Goal: Task Accomplishment & Management: Manage account settings

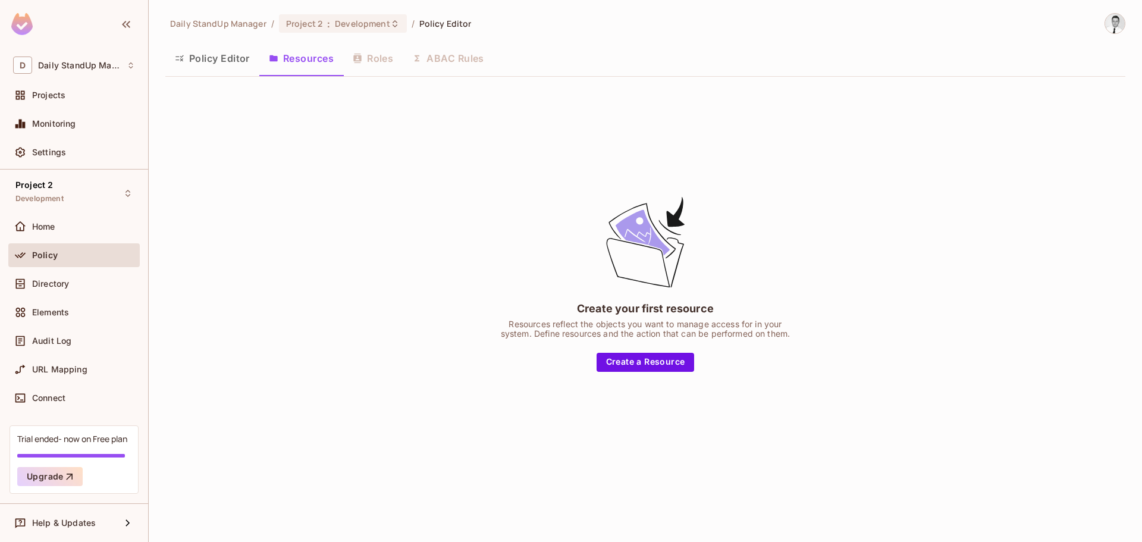
click at [466, 236] on div "Create your first resource Resources reflect the objects you want to manage acc…" at bounding box center [645, 282] width 960 height 393
click at [104, 185] on div "Project 2 Development" at bounding box center [73, 193] width 131 height 33
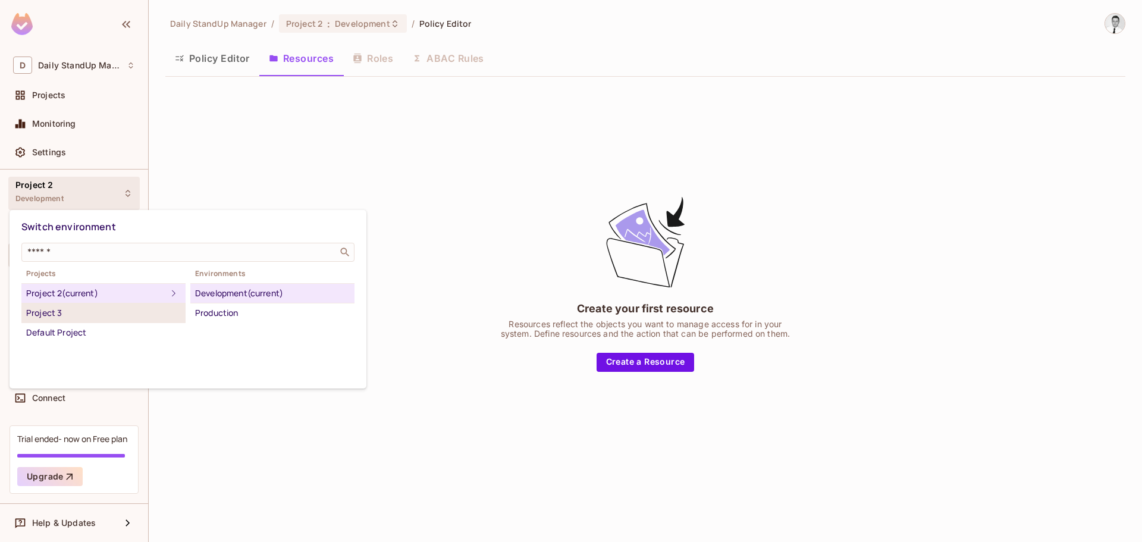
click at [70, 309] on div "Project 3" at bounding box center [103, 313] width 155 height 14
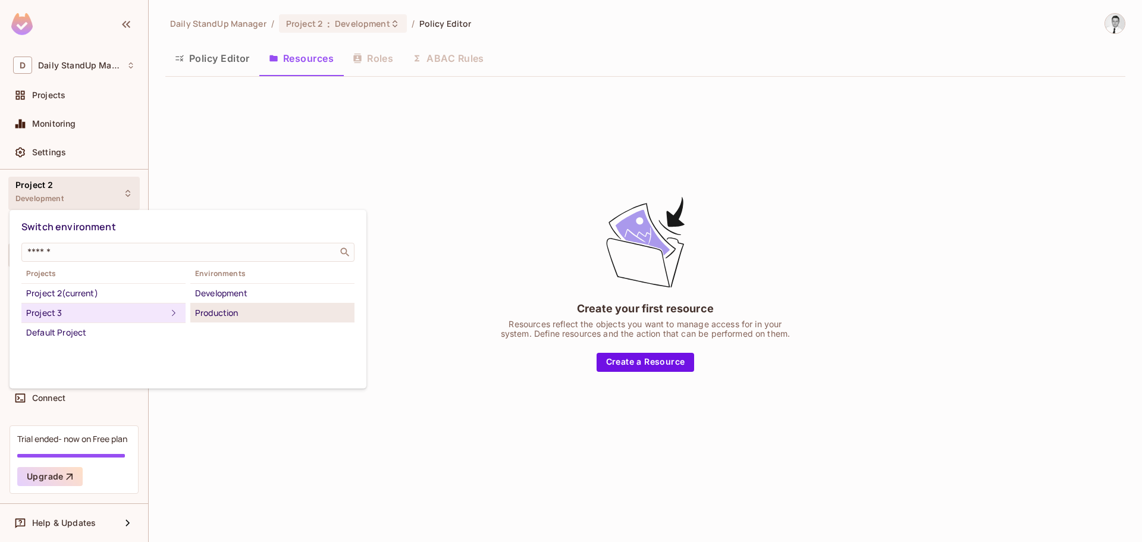
click at [233, 311] on div "Production" at bounding box center [272, 313] width 155 height 14
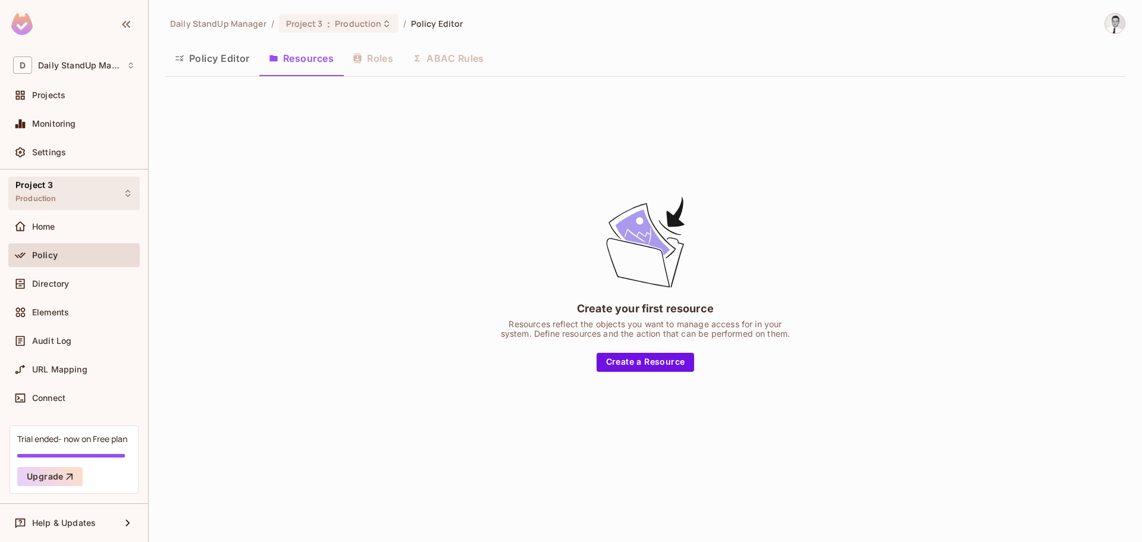
click at [60, 202] on div "Project 3 Production" at bounding box center [73, 193] width 131 height 33
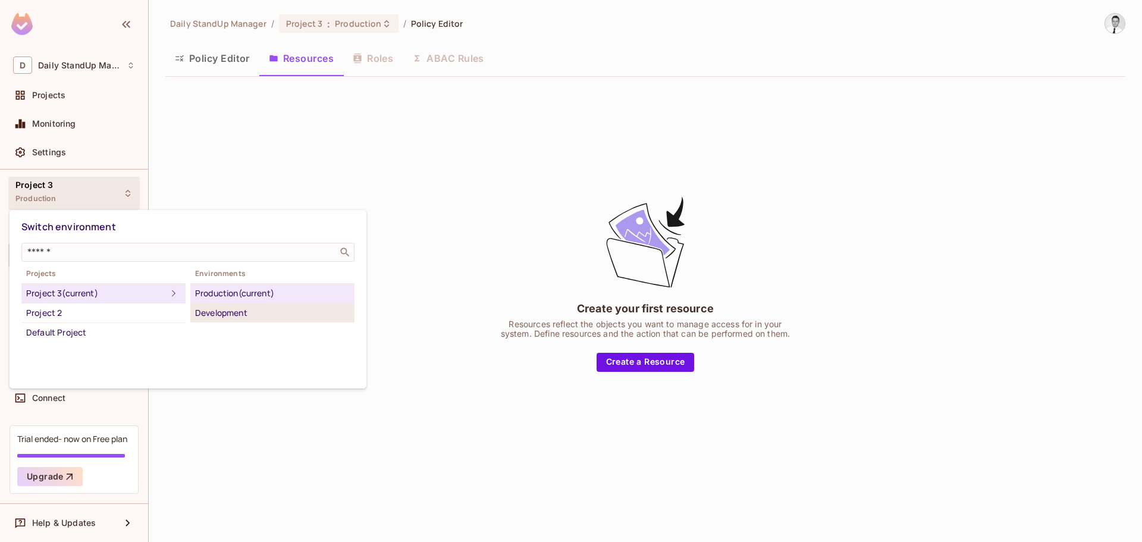
click at [289, 314] on div "Development" at bounding box center [272, 313] width 155 height 14
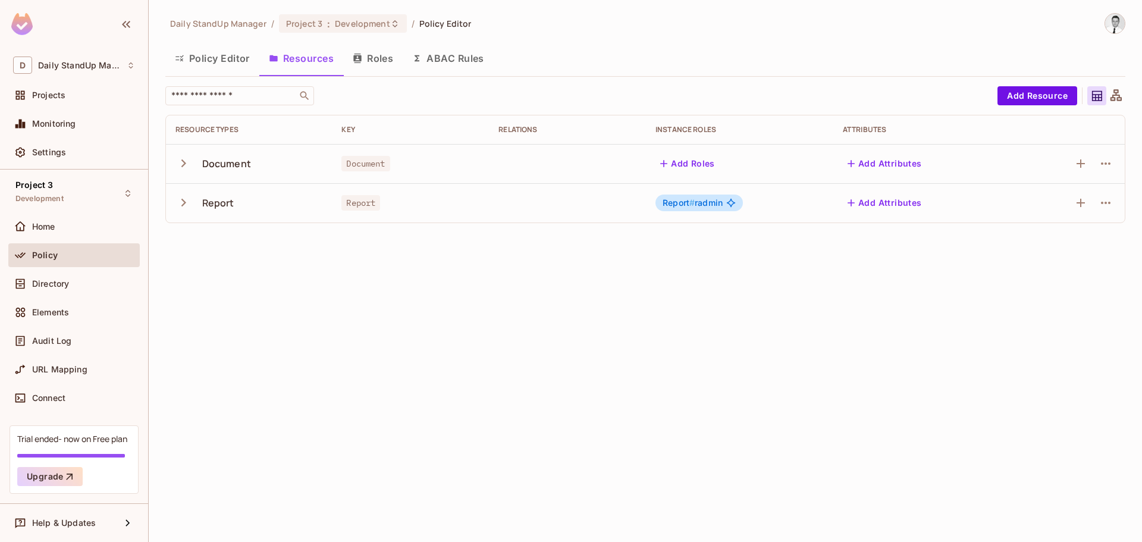
click at [380, 51] on button "Roles" at bounding box center [372, 58] width 59 height 30
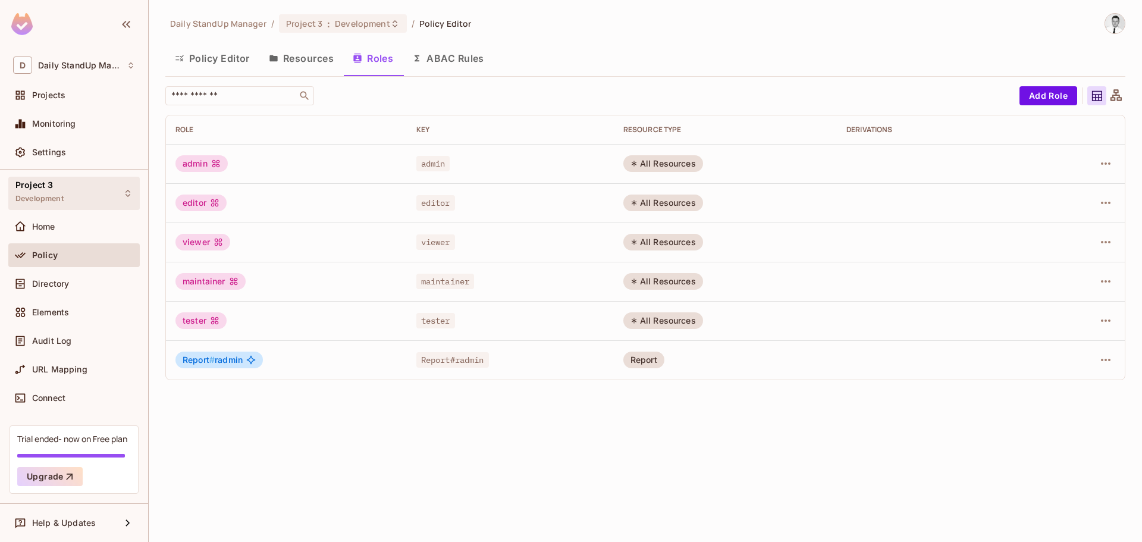
click at [71, 190] on div "Project 3 Development" at bounding box center [73, 193] width 131 height 33
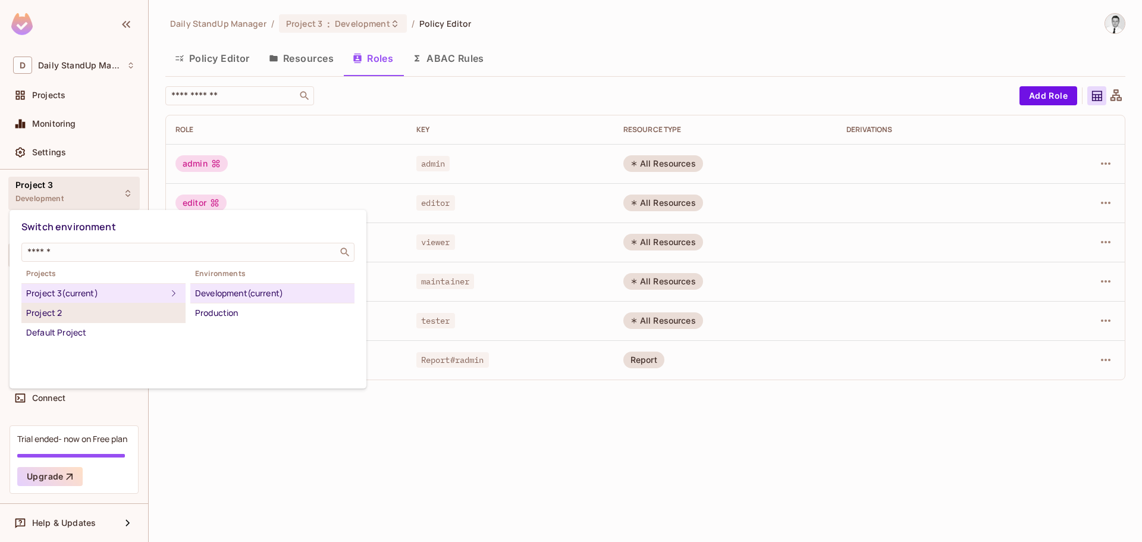
click at [90, 312] on div "Project 2" at bounding box center [103, 313] width 155 height 14
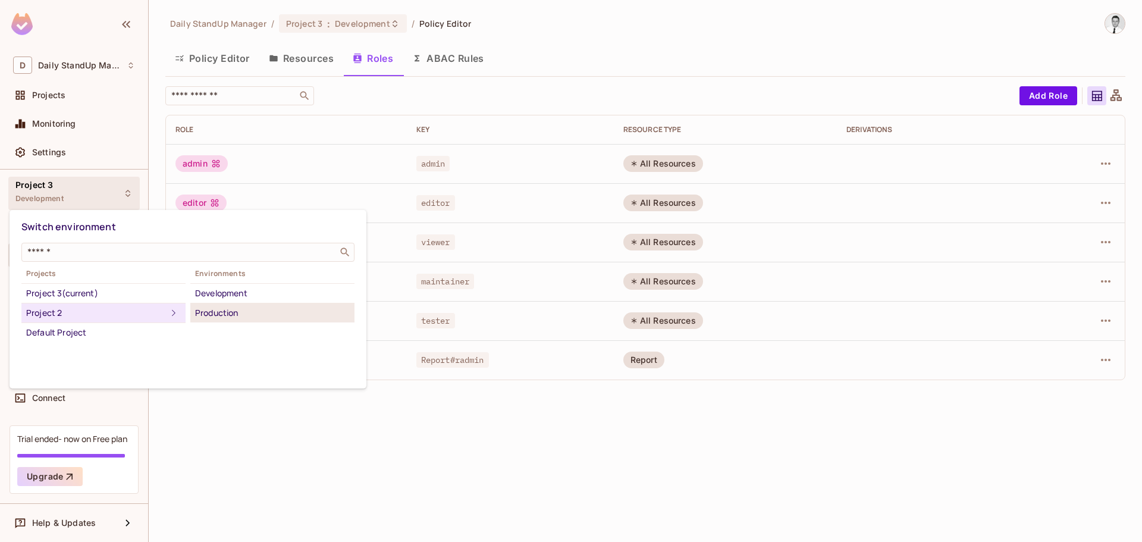
click at [235, 315] on div "Production" at bounding box center [272, 313] width 155 height 14
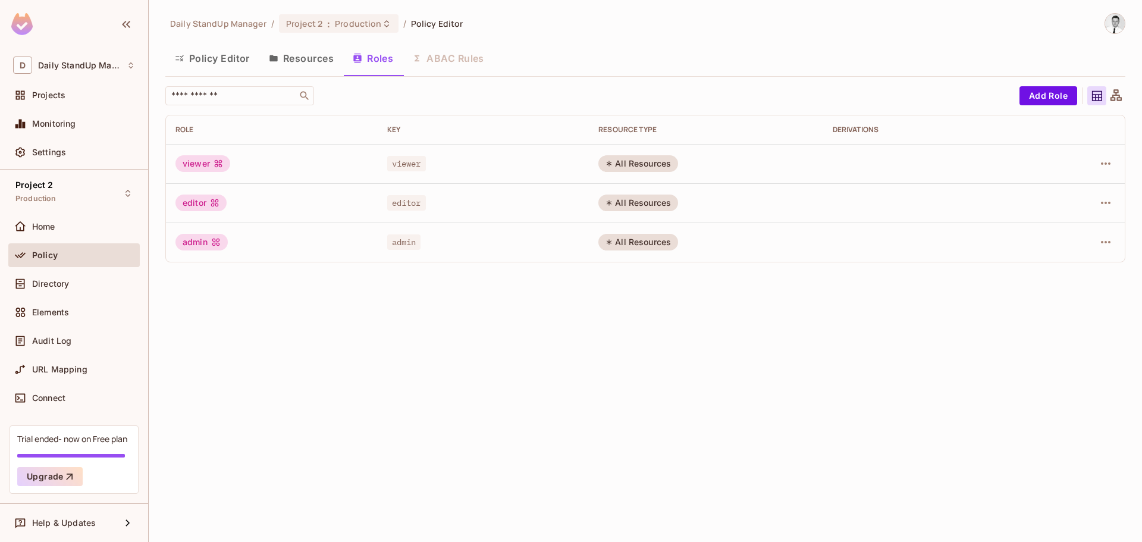
click at [440, 65] on div "Policy Editor Resources Roles ABAC Rules" at bounding box center [645, 58] width 960 height 30
click at [363, 62] on div "Policy Editor Resources Roles ABAC Rules" at bounding box center [645, 58] width 960 height 30
click at [291, 55] on button "Resources" at bounding box center [301, 58] width 84 height 30
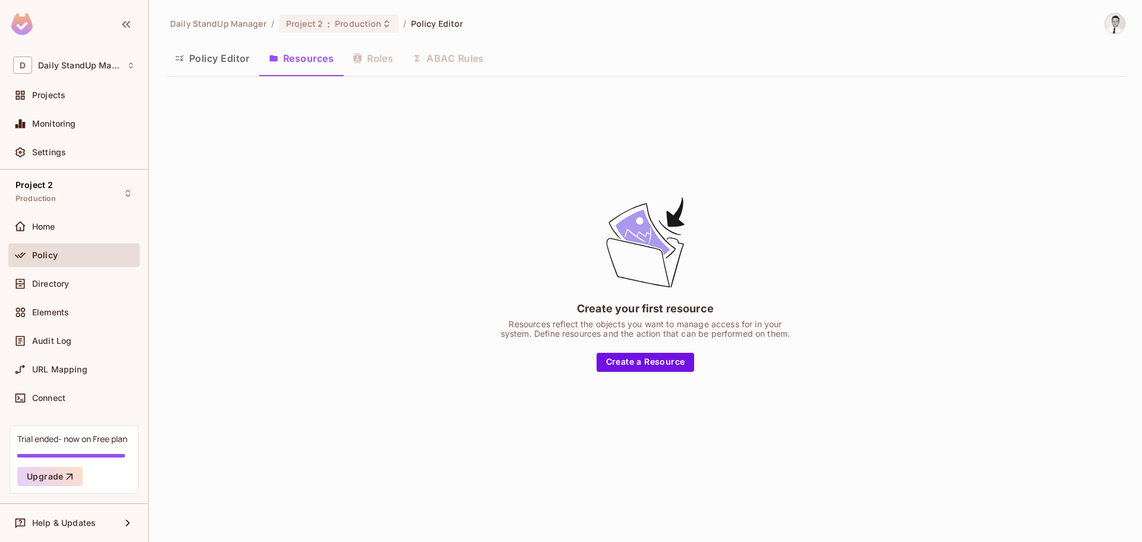
click at [390, 58] on div "Policy Editor Resources Roles ABAC Rules" at bounding box center [645, 58] width 960 height 30
click at [51, 192] on div "Project 2 Production" at bounding box center [35, 193] width 41 height 26
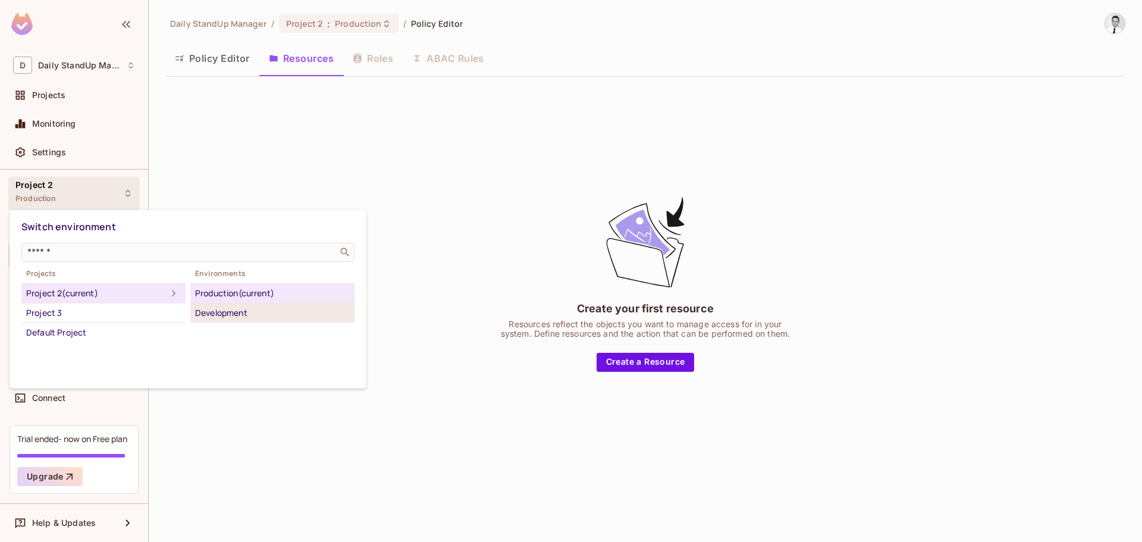
click at [206, 318] on div "Development" at bounding box center [272, 313] width 155 height 14
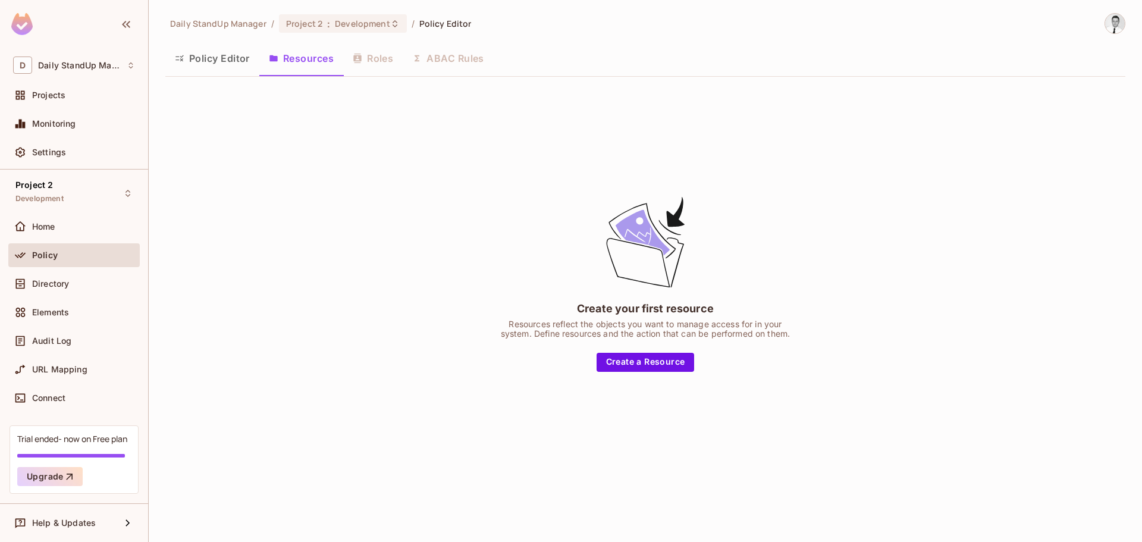
click at [365, 61] on div "Policy Editor Resources Roles ABAC Rules" at bounding box center [645, 58] width 960 height 30
click at [99, 187] on div "Project 2 Development" at bounding box center [73, 193] width 131 height 33
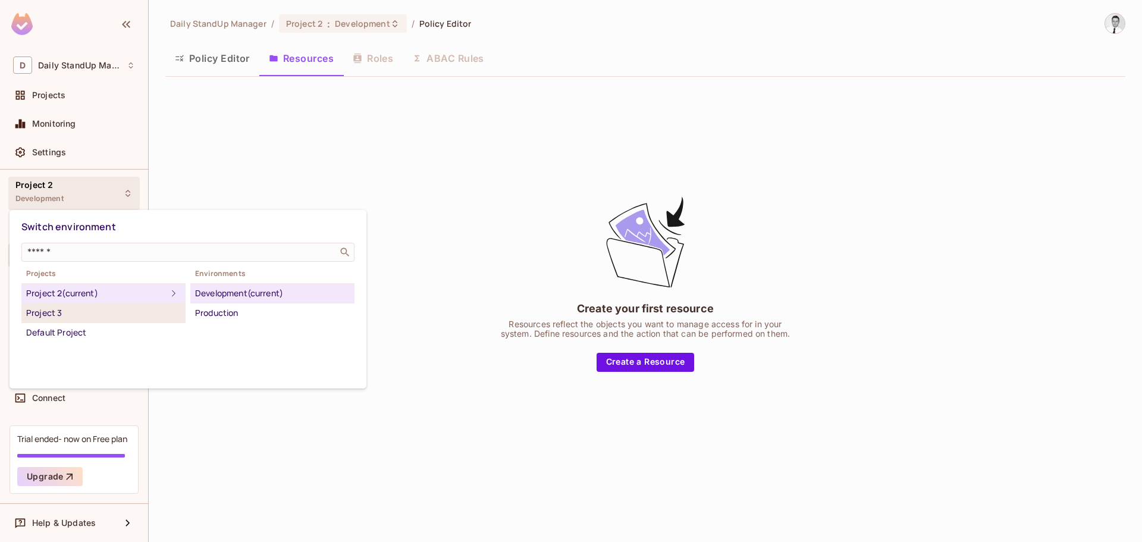
click at [81, 313] on div "Project 3" at bounding box center [103, 313] width 155 height 14
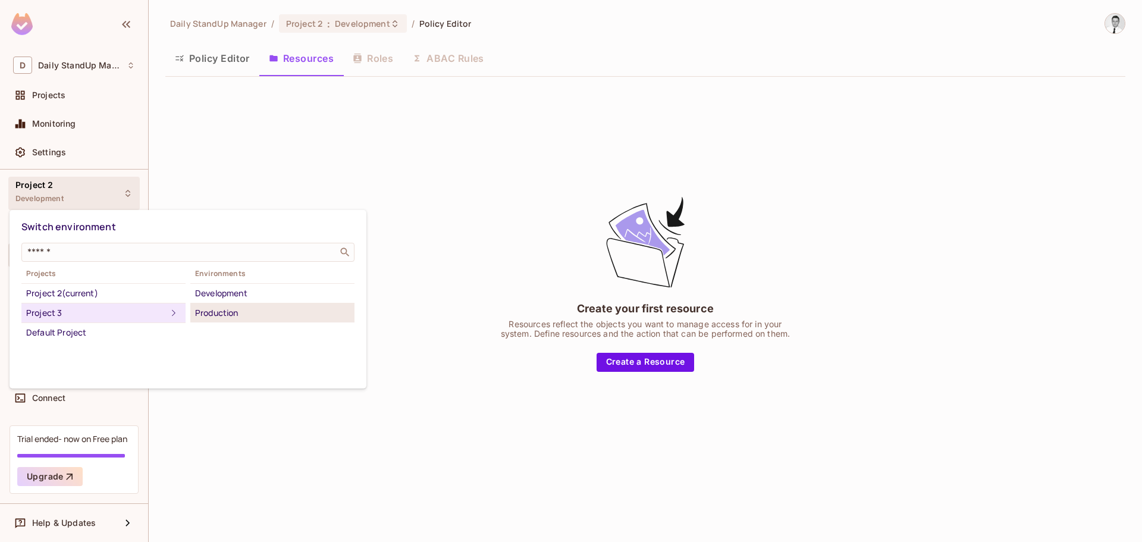
click at [252, 319] on div "Production" at bounding box center [272, 313] width 155 height 14
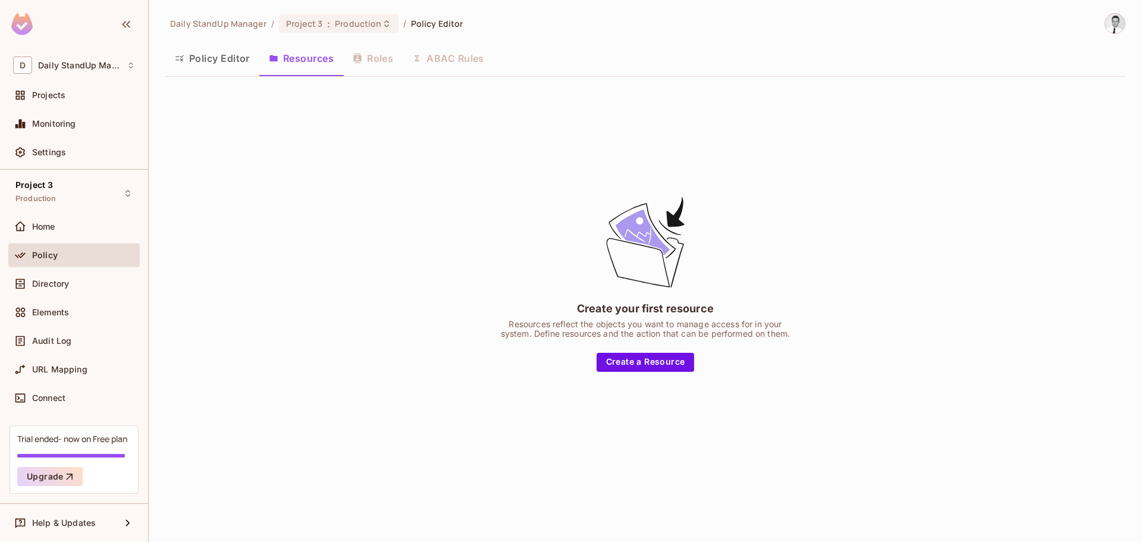
click at [382, 54] on div "Policy Editor Resources Roles ABAC Rules" at bounding box center [645, 58] width 960 height 30
click at [84, 193] on div "Project 3 Production" at bounding box center [73, 193] width 131 height 33
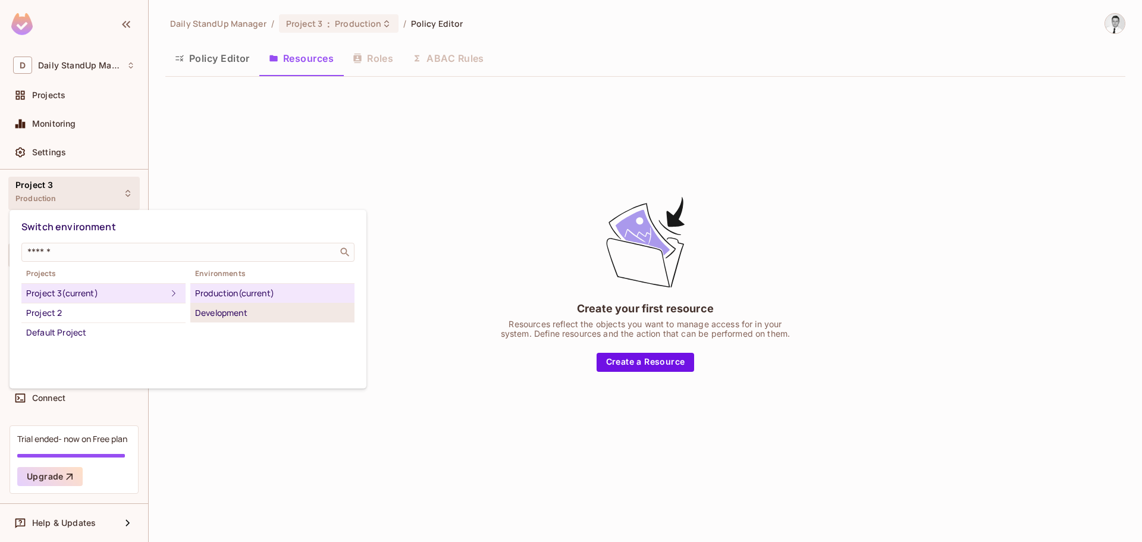
click at [231, 309] on div "Development" at bounding box center [272, 313] width 155 height 14
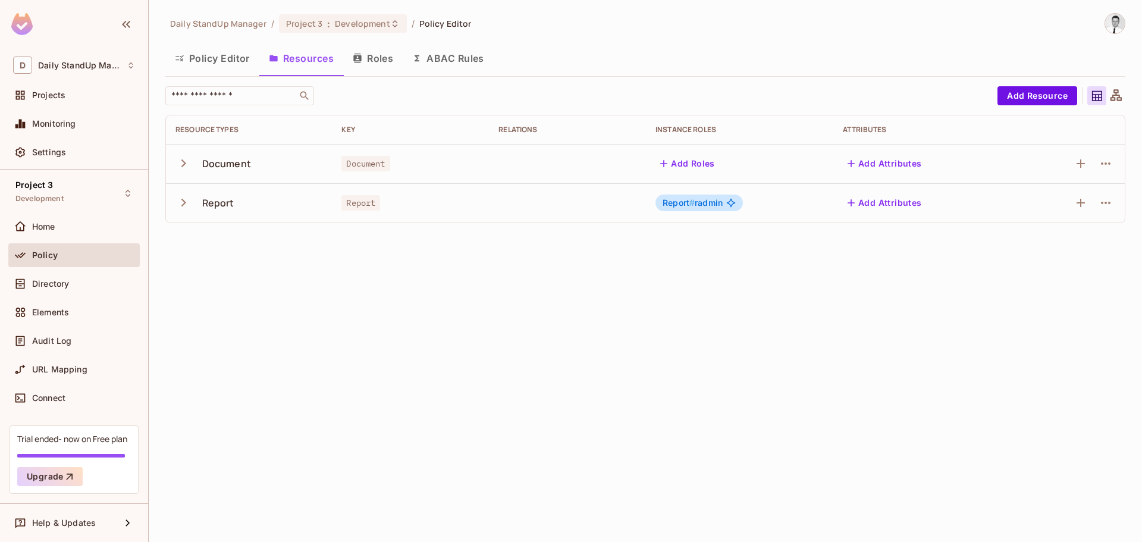
click at [370, 59] on button "Roles" at bounding box center [372, 58] width 59 height 30
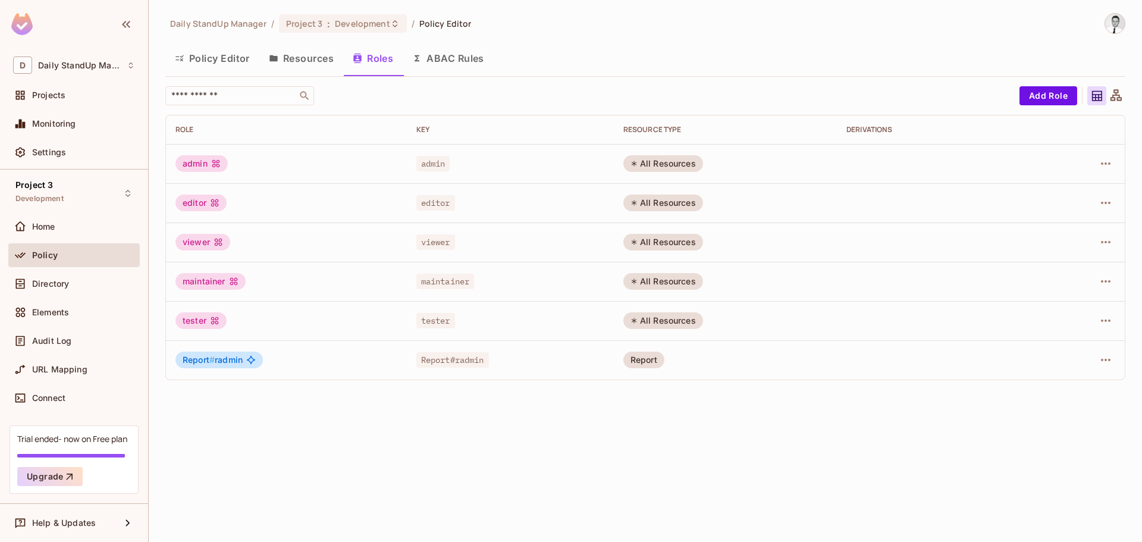
click at [683, 68] on div "Policy Editor Resources Roles ABAC Rules" at bounding box center [645, 59] width 960 height 33
click at [760, 34] on div "Daily StandUp Manager / Project 3 : Development / Policy Editor Policy Editor R…" at bounding box center [645, 201] width 960 height 377
click at [703, 32] on div "Daily StandUp Manager / Project 3 : Development / Policy Editor" at bounding box center [645, 23] width 960 height 21
click at [319, 149] on td "admin" at bounding box center [286, 163] width 241 height 39
click at [566, 126] on div "Key" at bounding box center [510, 130] width 188 height 10
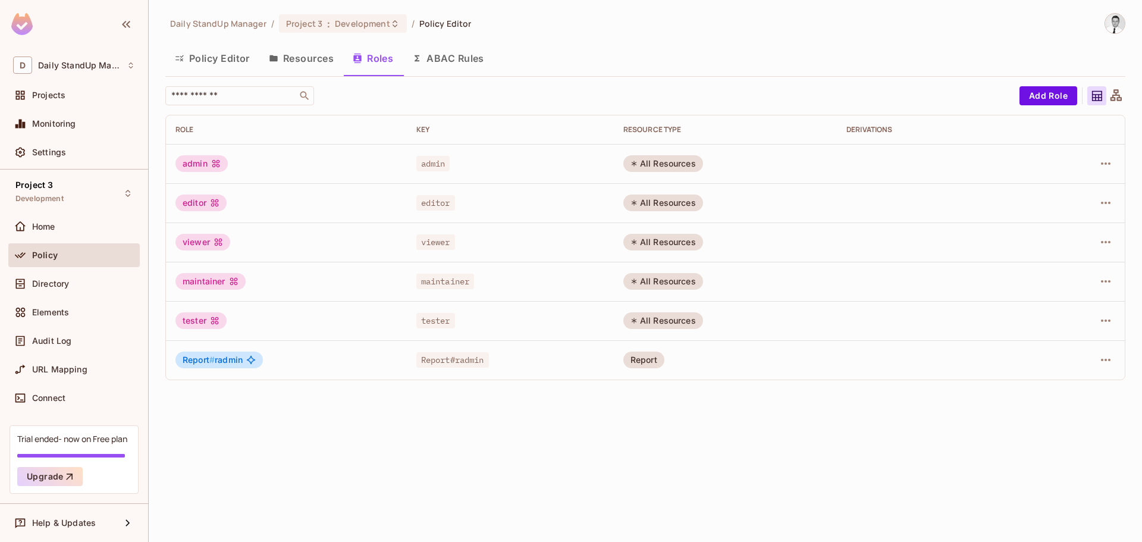
click at [664, 165] on div "All Resources" at bounding box center [663, 163] width 80 height 17
drag, startPoint x: 678, startPoint y: 68, endPoint x: 658, endPoint y: 90, distance: 29.5
click at [678, 67] on div "Policy Editor Resources Roles ABAC Rules" at bounding box center [645, 58] width 960 height 30
click at [437, 171] on td "admin" at bounding box center [510, 163] width 207 height 39
click at [208, 67] on button "Policy Editor" at bounding box center [212, 58] width 94 height 30
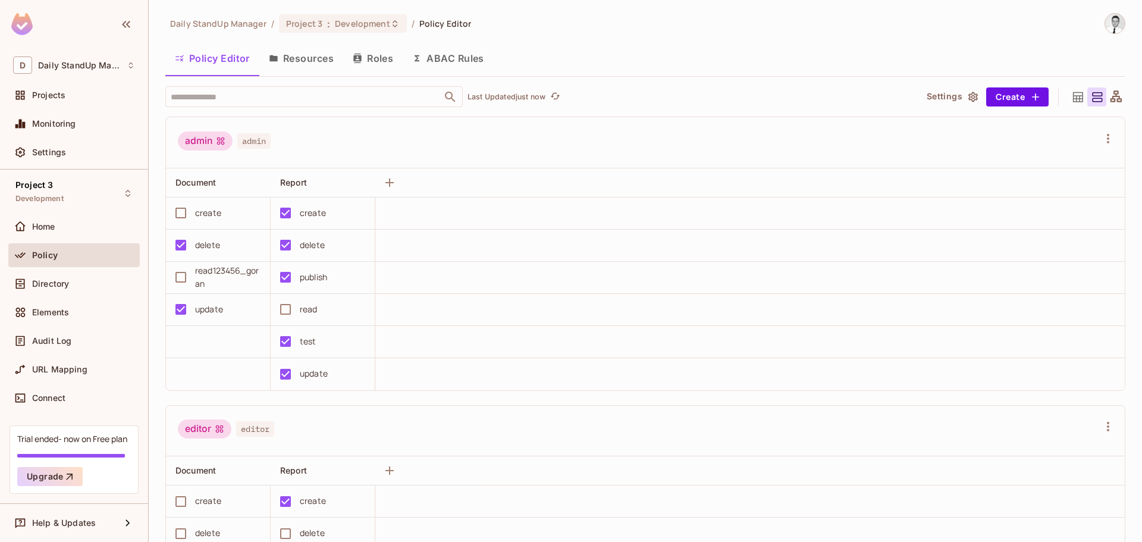
click at [471, 142] on div "admin admin" at bounding box center [638, 142] width 921 height 23
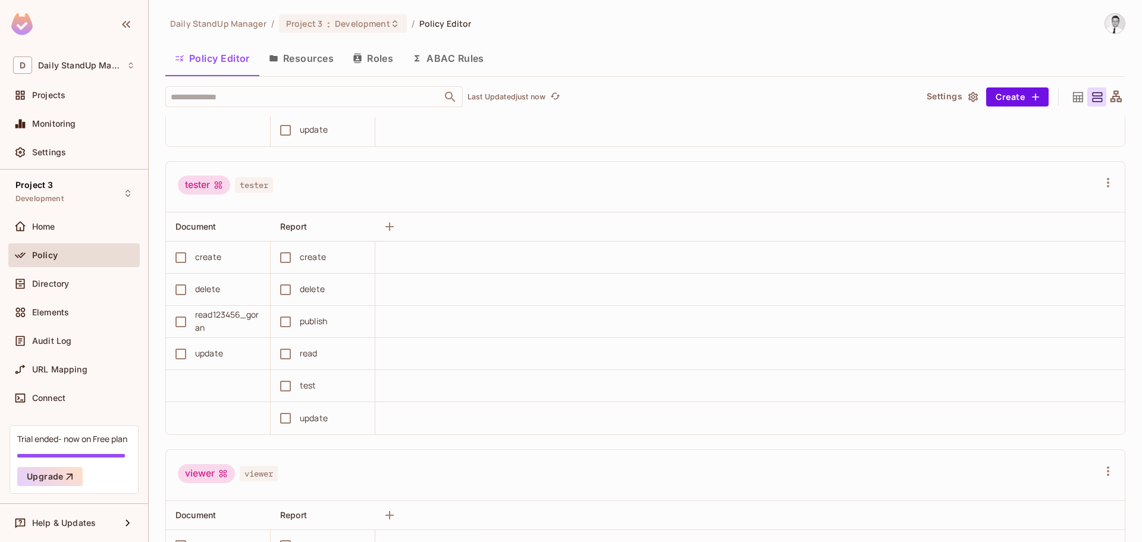
scroll to position [892, 0]
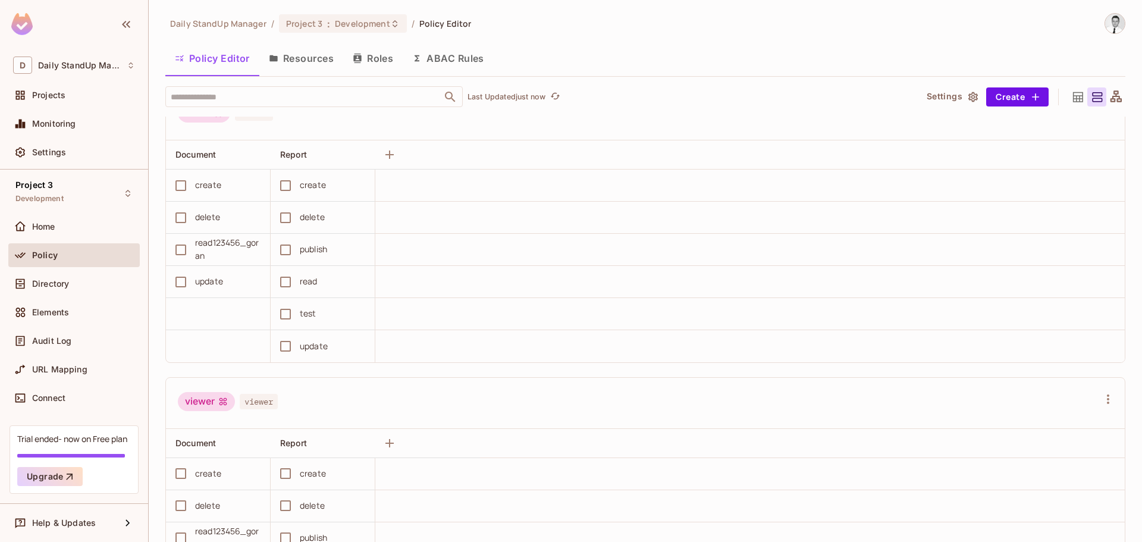
click at [390, 388] on div "viewer viewer" at bounding box center [645, 403] width 959 height 51
click at [622, 211] on td at bounding box center [750, 218] width 750 height 32
click at [475, 136] on div "tester tester" at bounding box center [645, 115] width 959 height 51
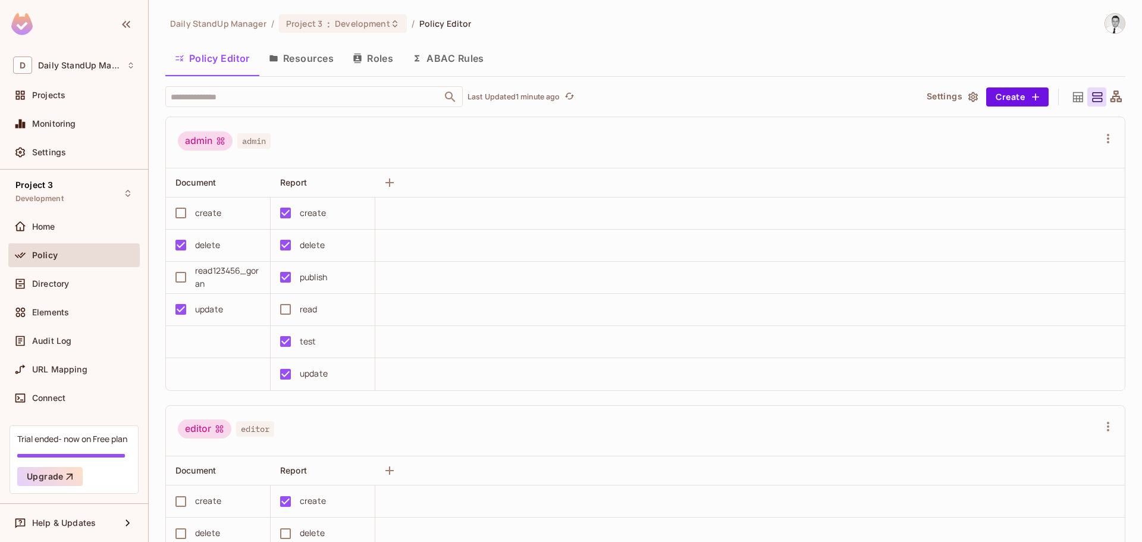
click at [425, 161] on div "admin admin" at bounding box center [645, 142] width 959 height 51
click at [824, 46] on div "Policy Editor Resources Roles ABAC Rules" at bounding box center [645, 58] width 960 height 30
click at [654, 133] on div "admin admin" at bounding box center [638, 142] width 921 height 23
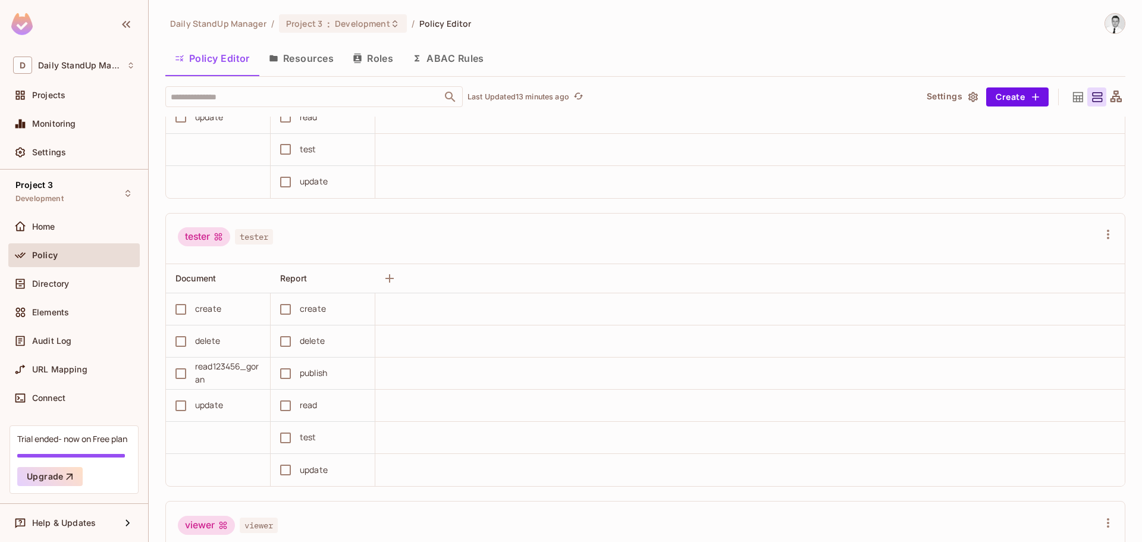
scroll to position [1011, 0]
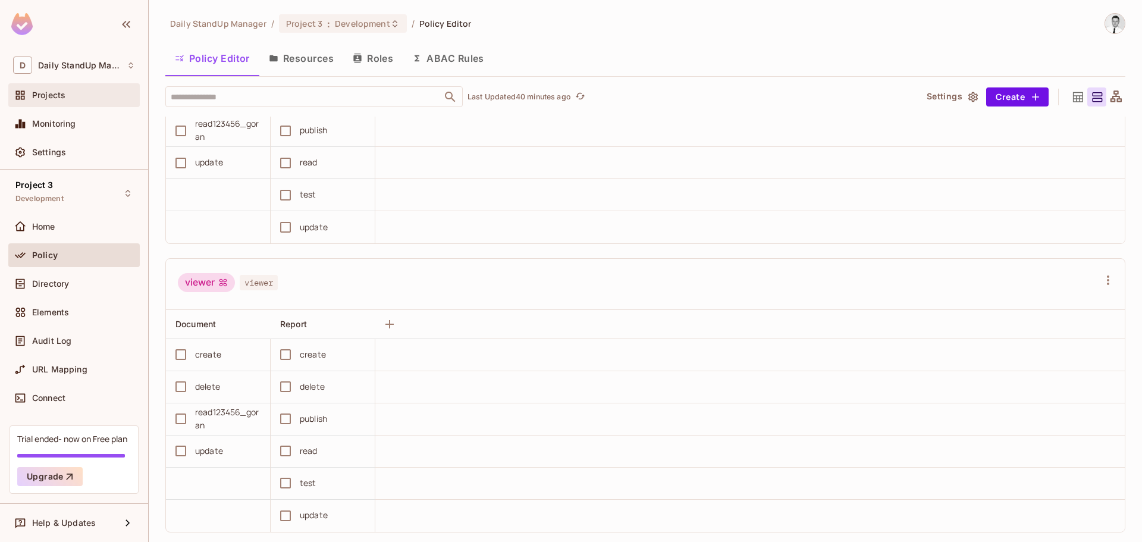
click at [64, 89] on div "Projects" at bounding box center [74, 95] width 122 height 14
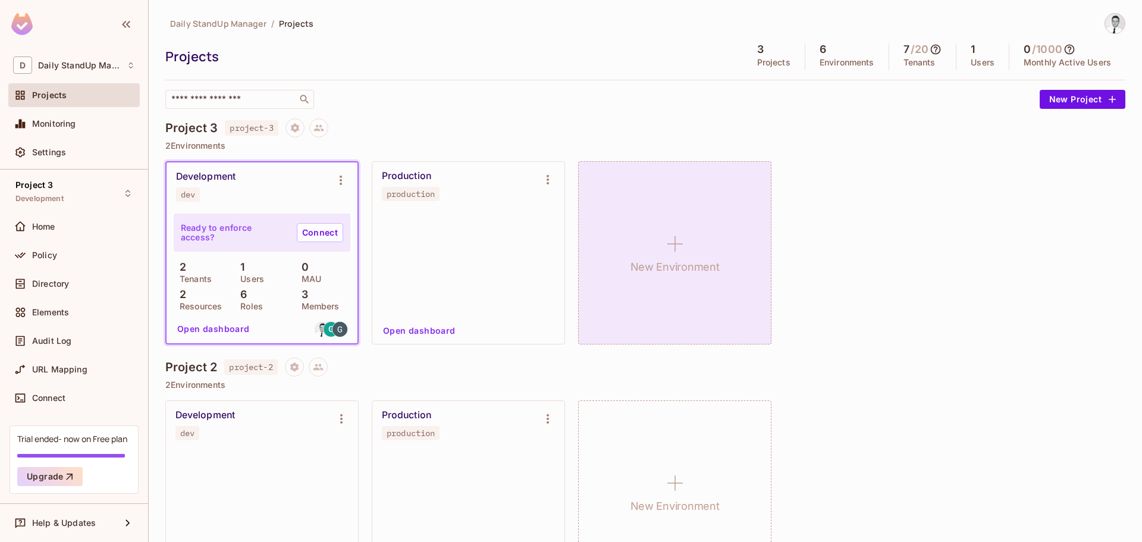
click at [666, 199] on div "New Environment" at bounding box center [674, 252] width 193 height 183
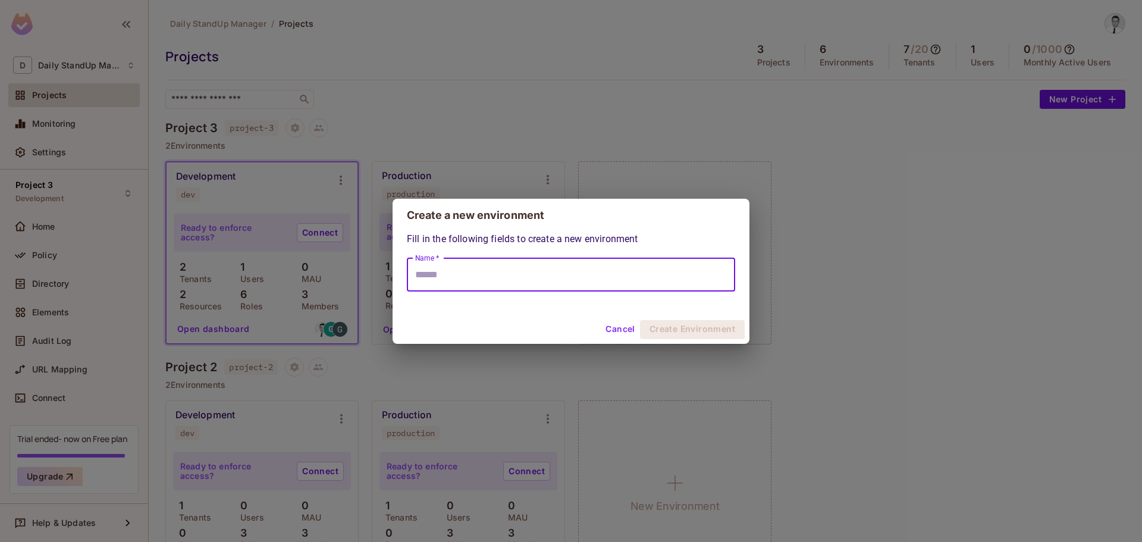
click at [466, 275] on input "Name *" at bounding box center [571, 274] width 328 height 33
type input "*******"
drag, startPoint x: 674, startPoint y: 330, endPoint x: 1119, endPoint y: 255, distance: 451.3
click at [674, 330] on button "Create Environment" at bounding box center [692, 329] width 105 height 19
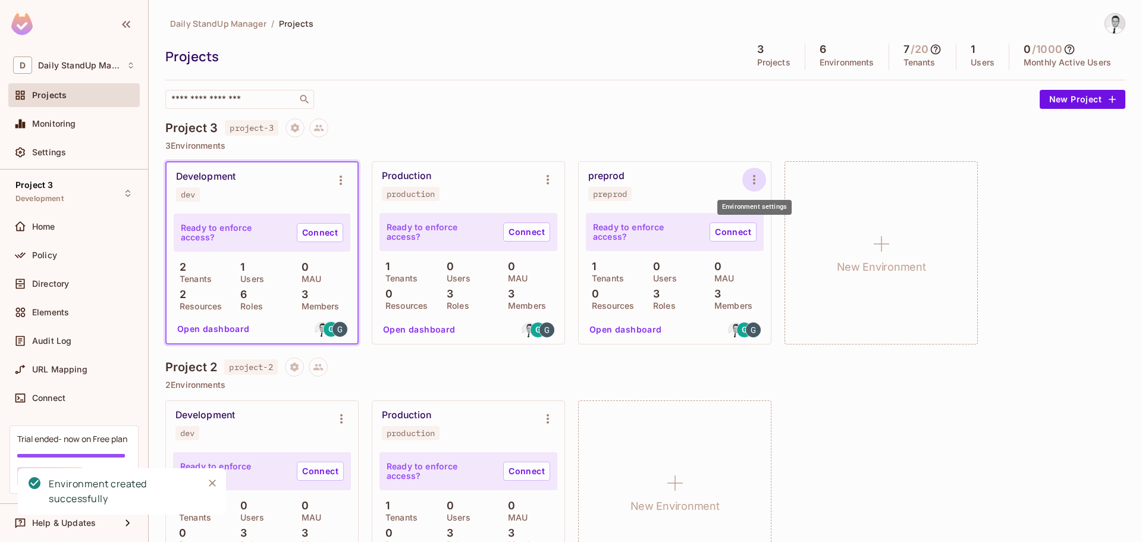
click at [752, 179] on icon "Environment settings" at bounding box center [754, 180] width 14 height 14
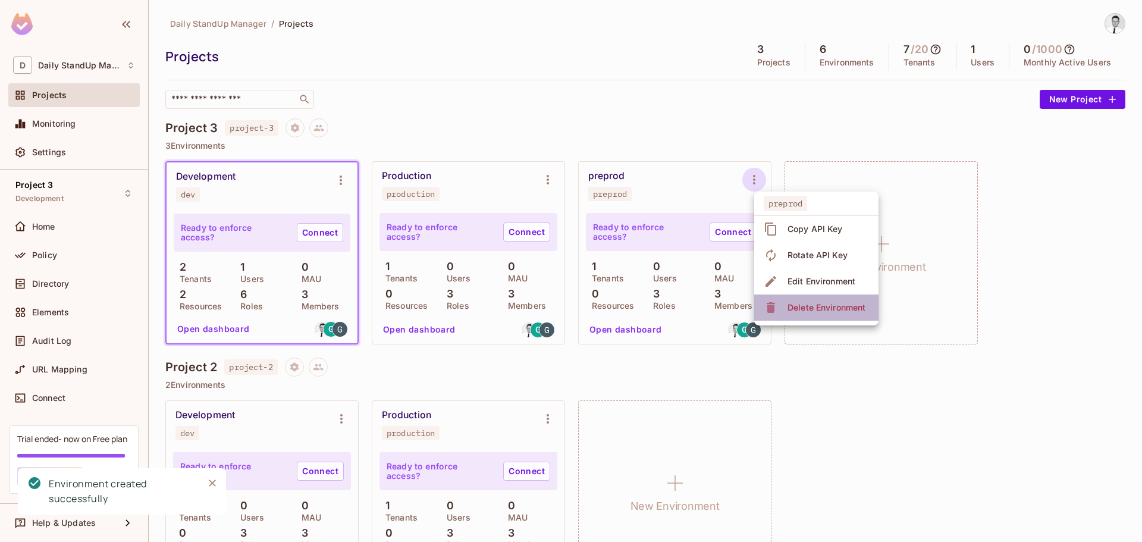
click at [818, 300] on span "Delete Environment" at bounding box center [826, 307] width 85 height 19
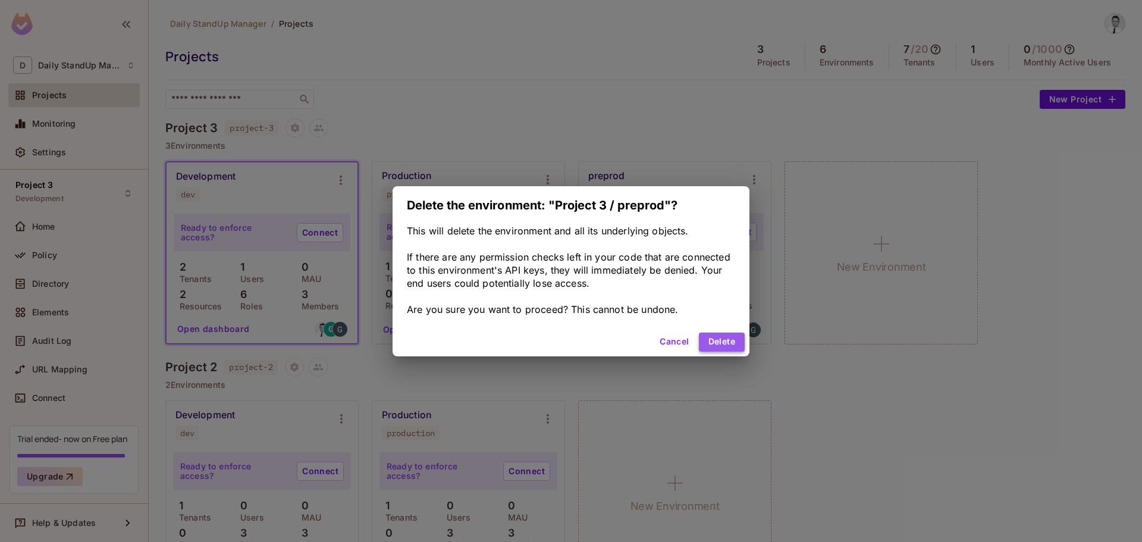
click at [723, 339] on button "Delete" at bounding box center [722, 342] width 46 height 19
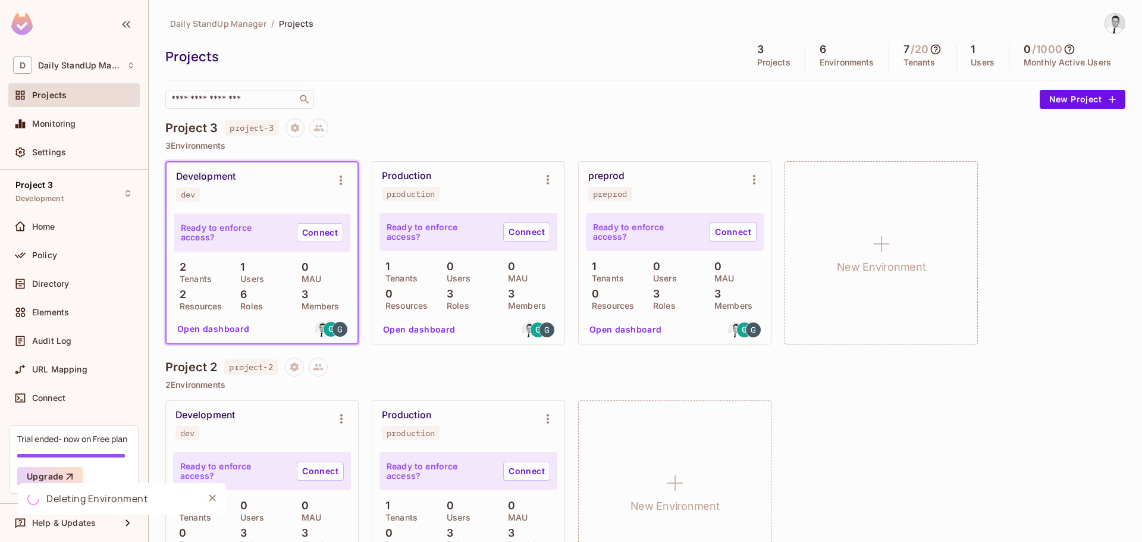
click at [663, 99] on div "​" at bounding box center [599, 99] width 869 height 19
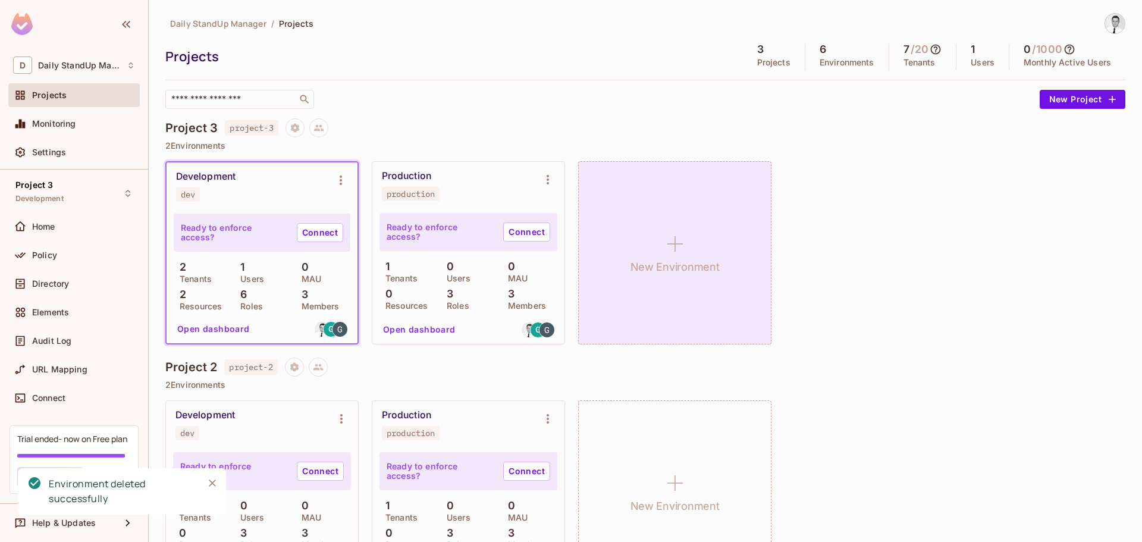
click at [660, 226] on div "New Environment" at bounding box center [674, 252] width 193 height 183
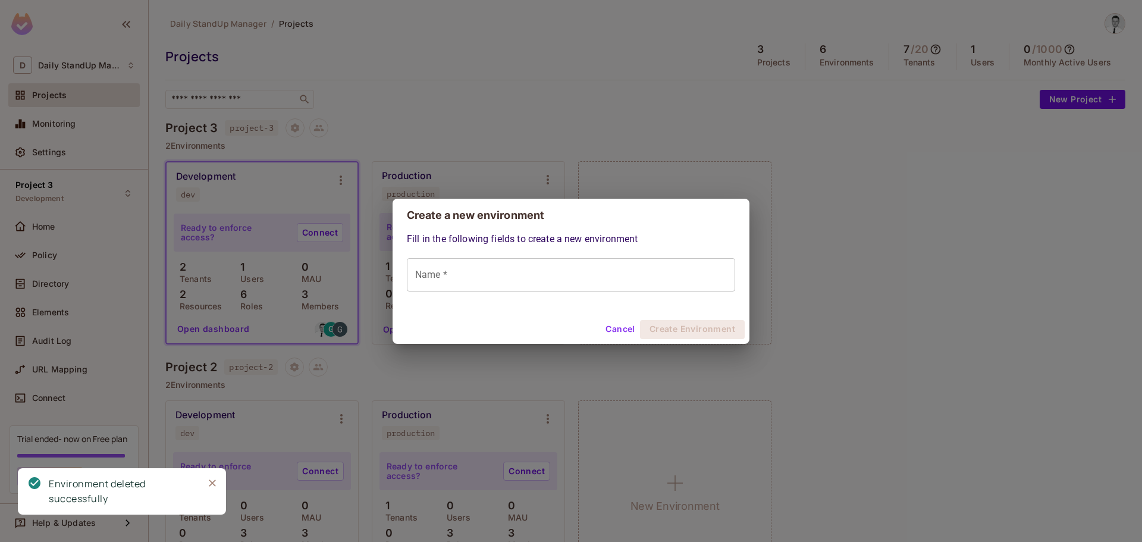
click at [534, 253] on div "Fill in the following fields to create a new environment Name * Name *" at bounding box center [571, 261] width 328 height 59
drag, startPoint x: 504, startPoint y: 272, endPoint x: 510, endPoint y: 275, distance: 6.4
click at [504, 272] on input "Name *" at bounding box center [571, 274] width 328 height 33
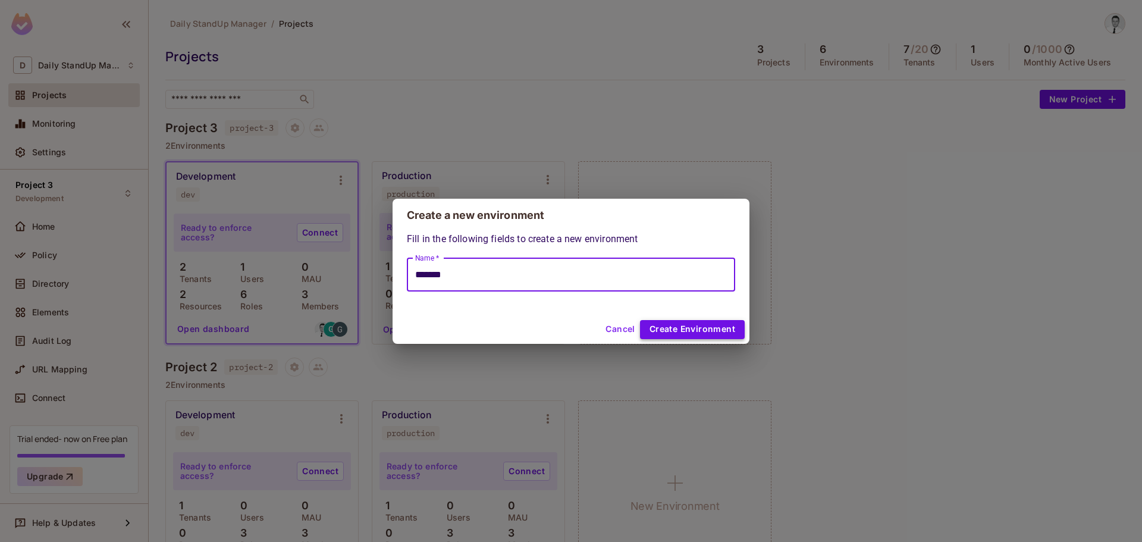
type input "*******"
click at [724, 333] on button "Create Environment" at bounding box center [692, 329] width 105 height 19
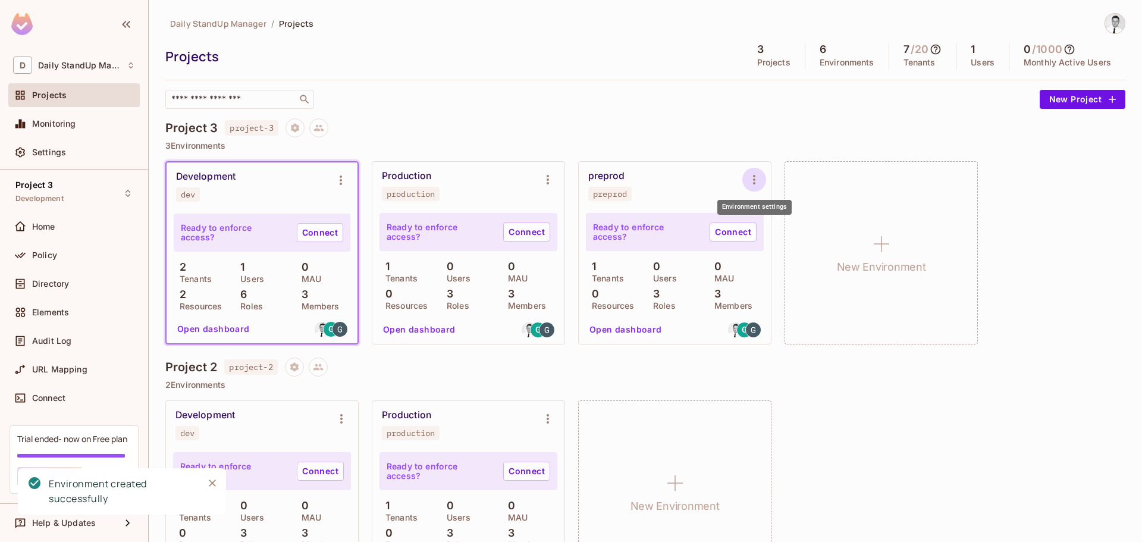
click at [756, 179] on icon "Environment settings" at bounding box center [754, 180] width 14 height 14
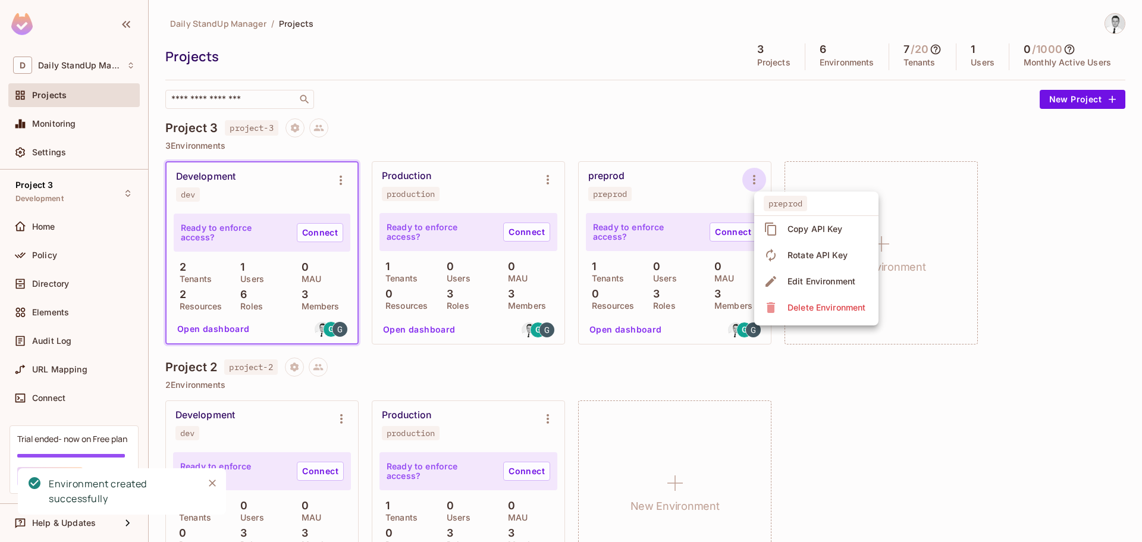
click at [800, 299] on span "Delete Environment" at bounding box center [826, 307] width 85 height 19
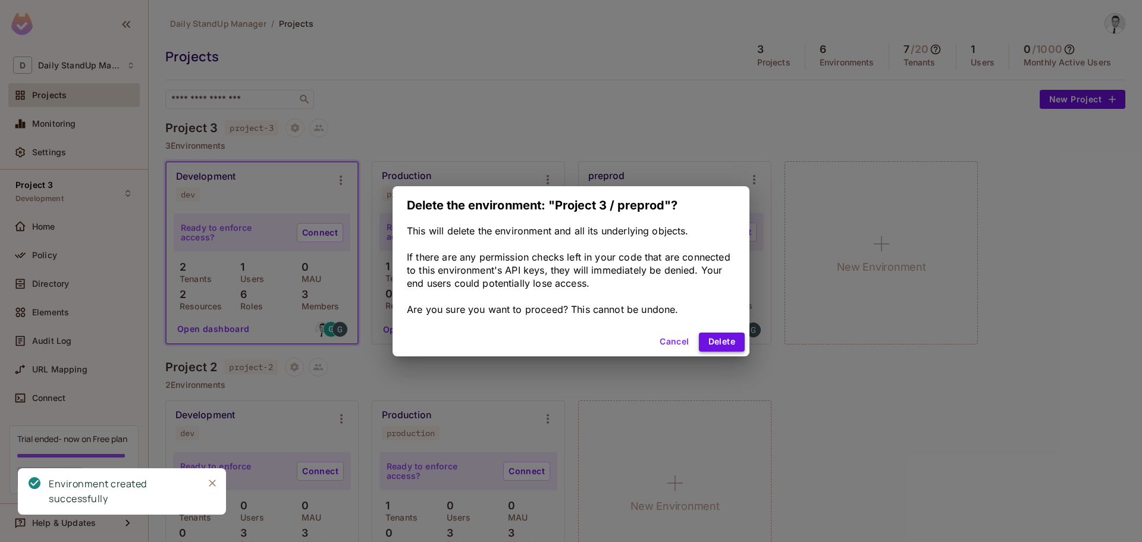
click at [727, 339] on button "Delete" at bounding box center [722, 342] width 46 height 19
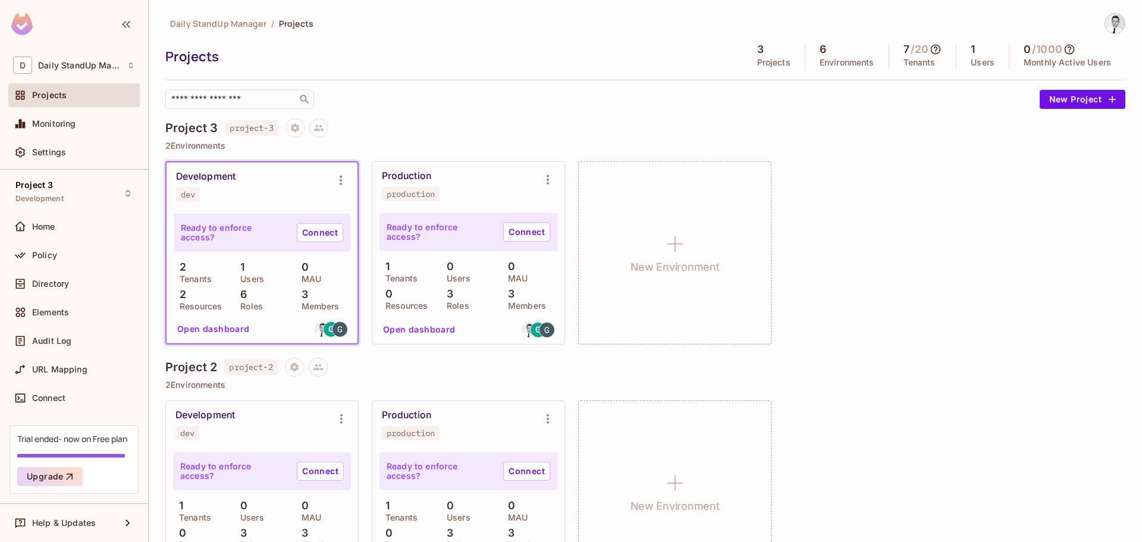
click at [515, 76] on div "Daily StandUp Manager / Projects Projects 3 Projects 6 Environments 7 / 20 Tena…" at bounding box center [645, 61] width 960 height 96
click at [573, 126] on div "Project 3 project-3" at bounding box center [645, 127] width 960 height 19
